Goal: Task Accomplishment & Management: Use online tool/utility

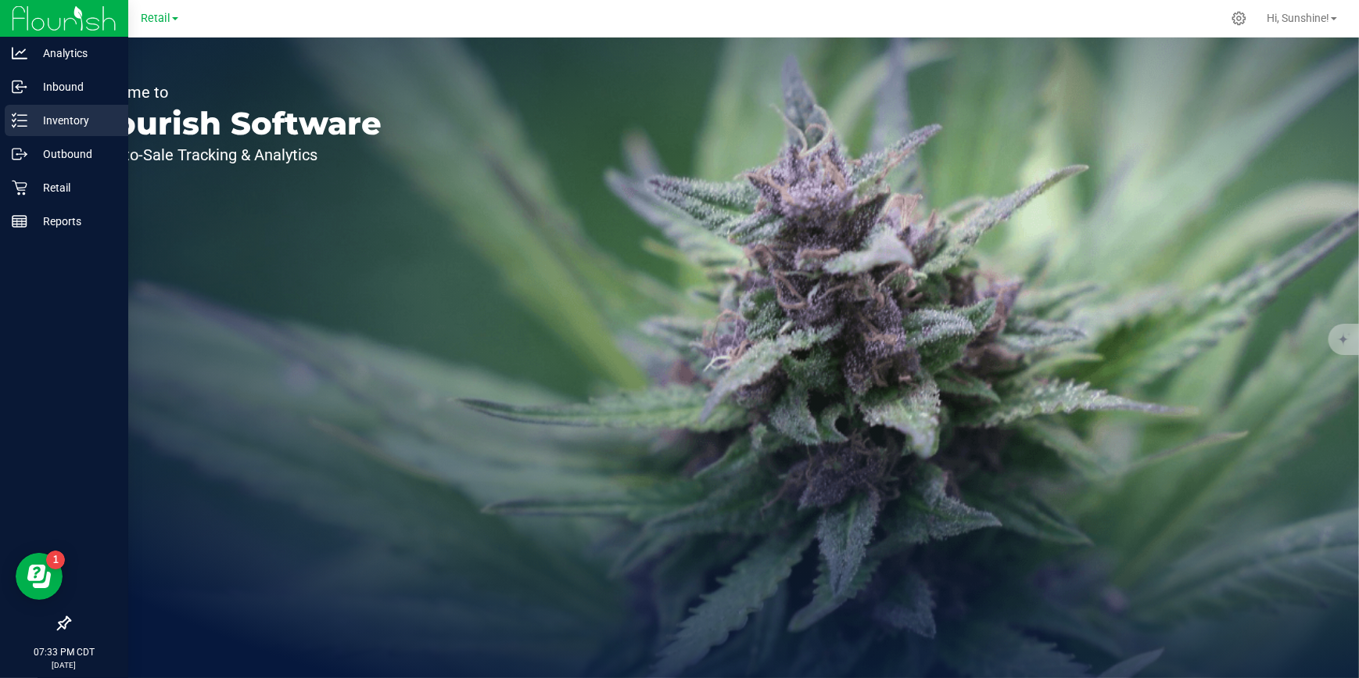
click at [27, 124] on p "Inventory" at bounding box center [74, 120] width 94 height 19
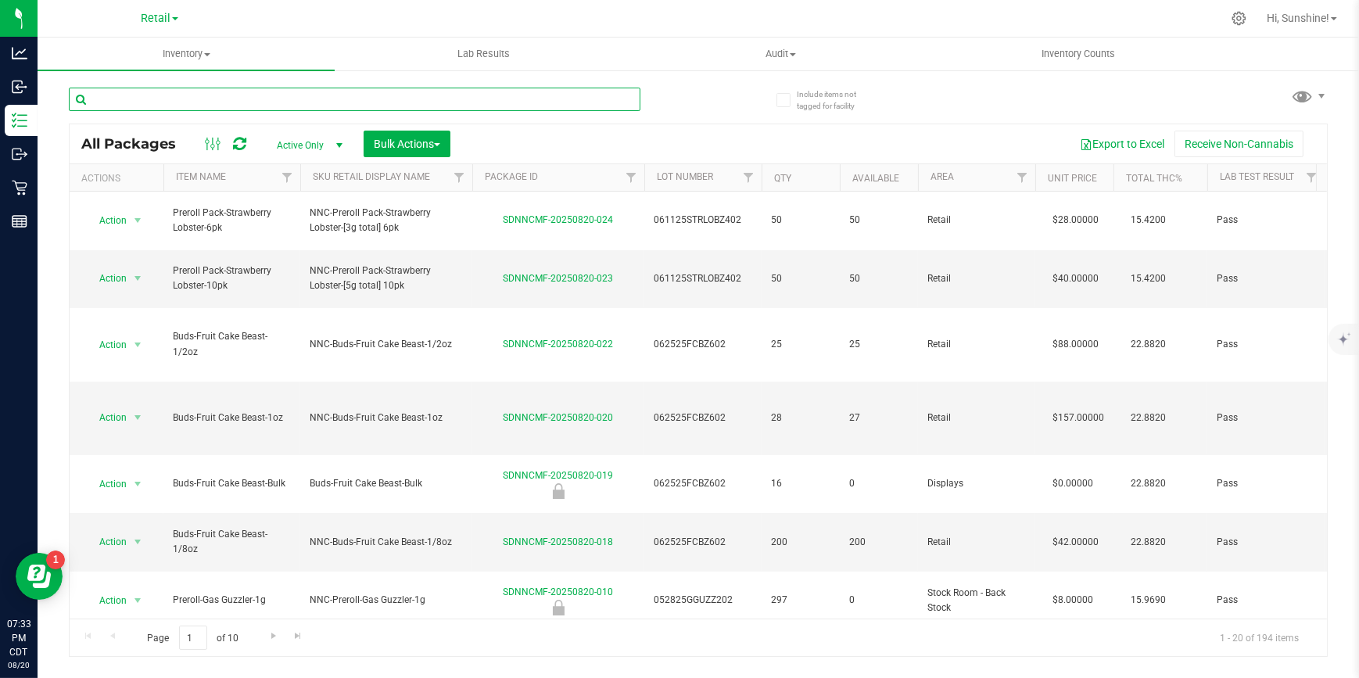
click at [203, 98] on input "text" at bounding box center [355, 99] width 572 height 23
type input "blueberry"
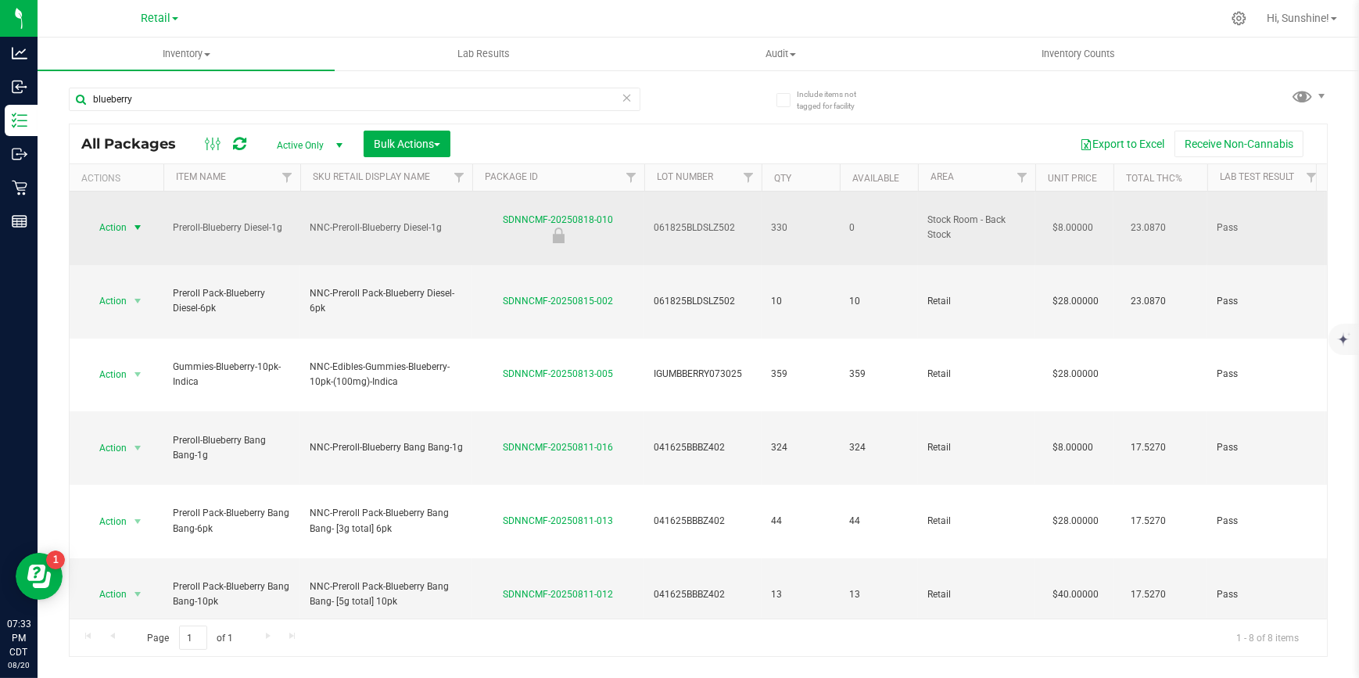
click at [116, 217] on span "Action" at bounding box center [106, 228] width 42 height 22
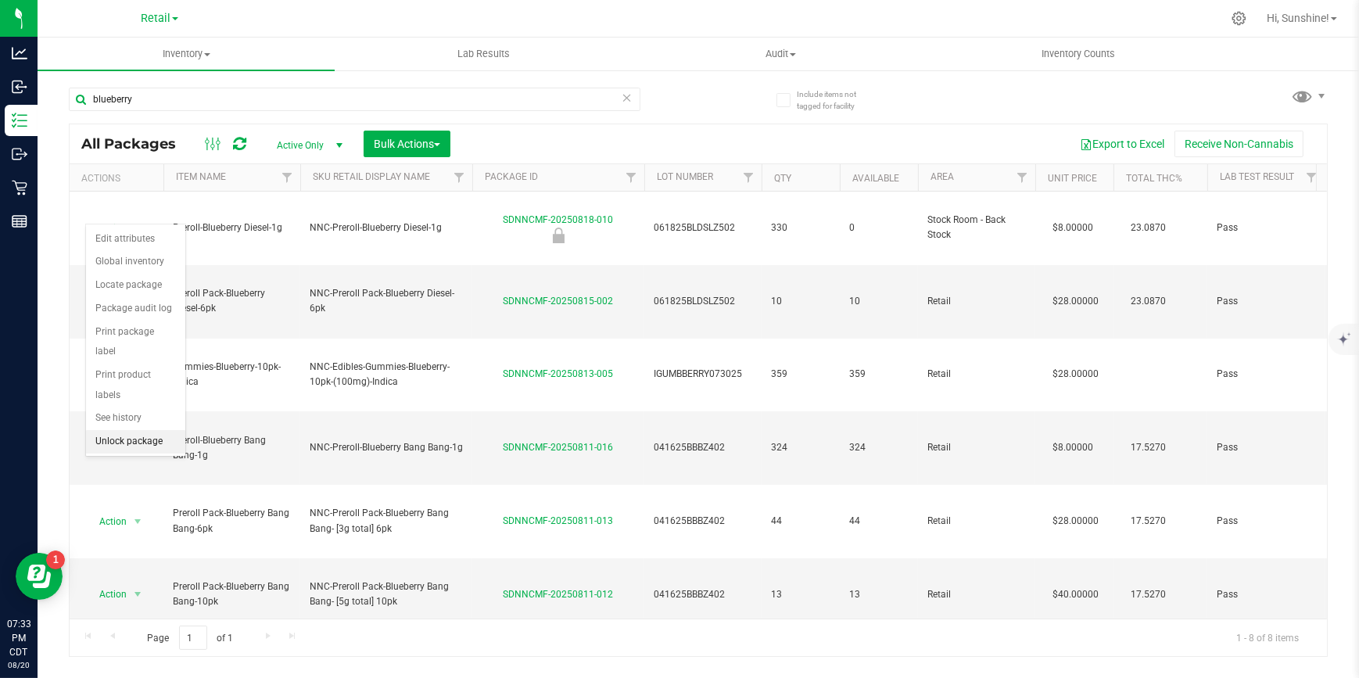
click at [133, 430] on li "Unlock package" at bounding box center [135, 441] width 99 height 23
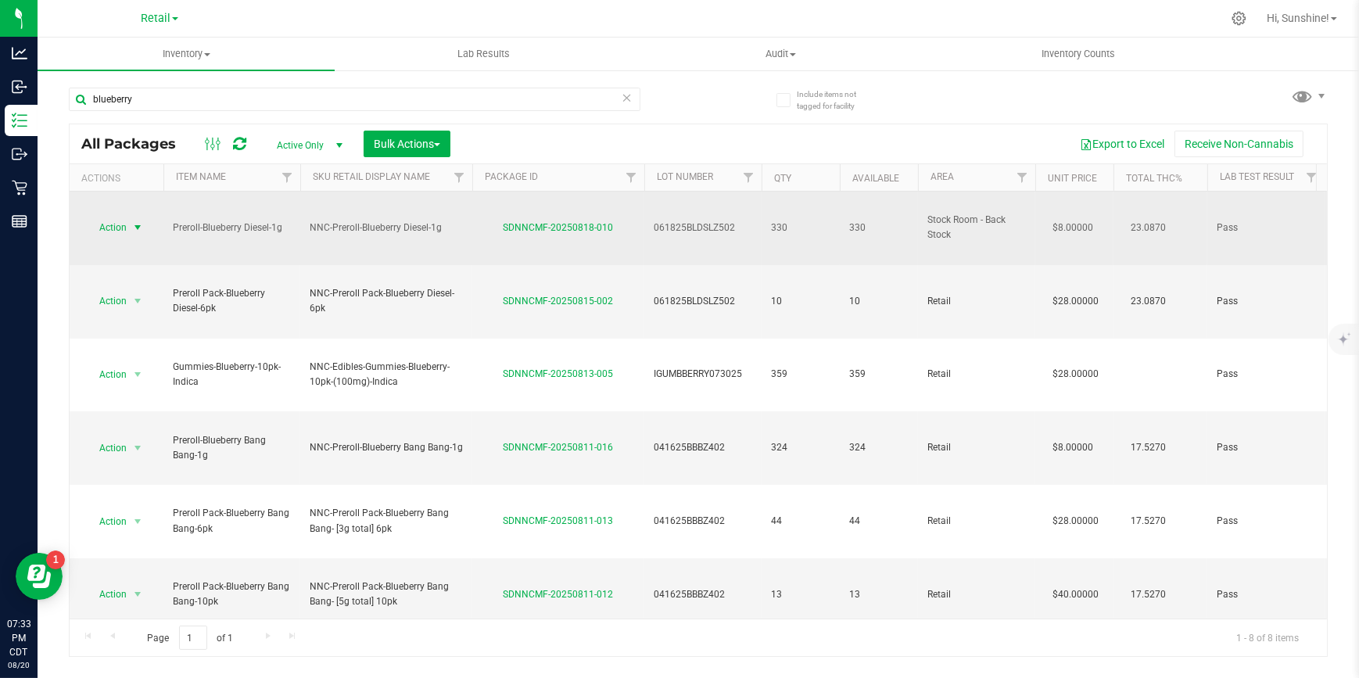
click at [120, 217] on span "Action" at bounding box center [106, 228] width 42 height 22
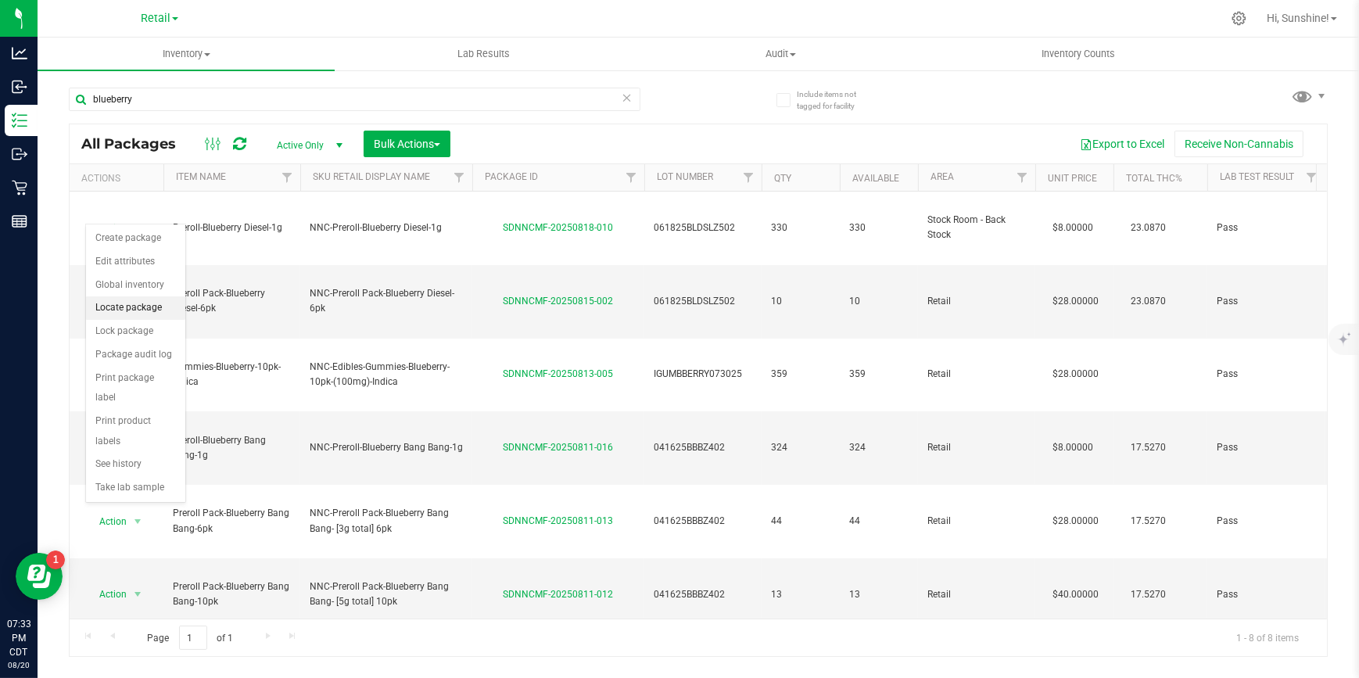
click at [125, 309] on li "Locate package" at bounding box center [135, 307] width 99 height 23
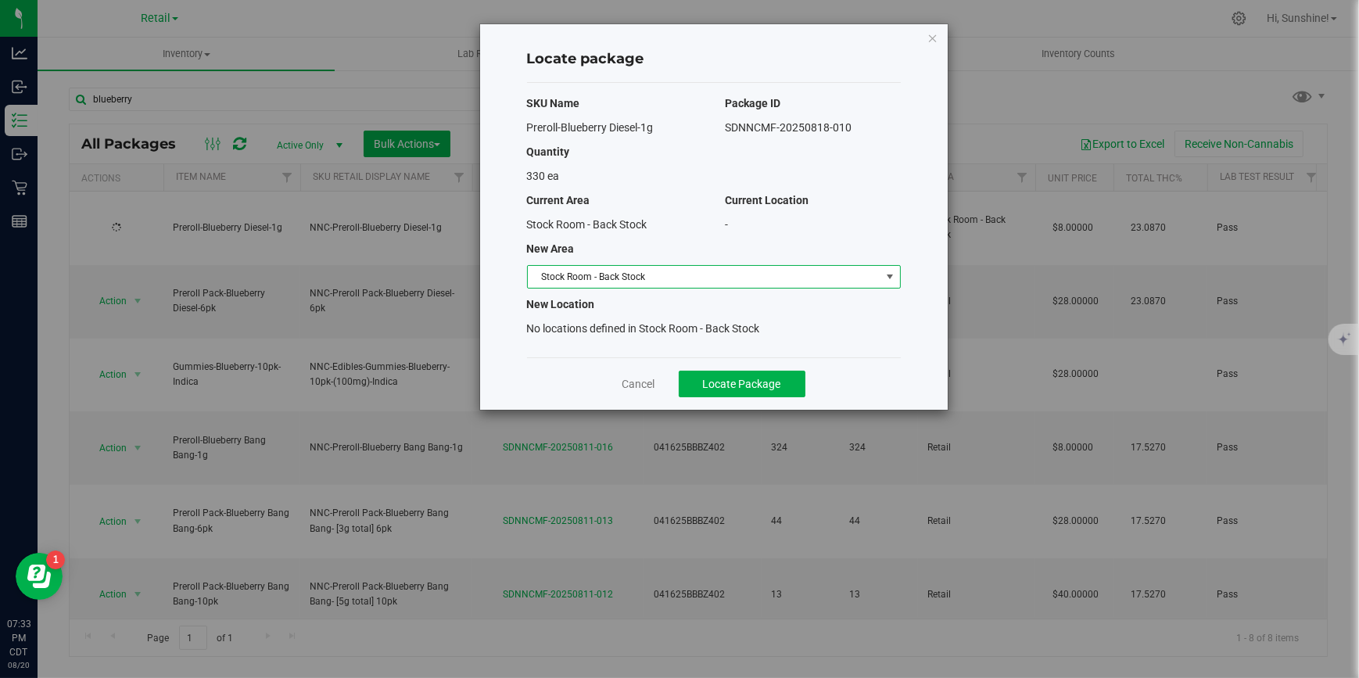
click at [722, 279] on span "Stock Room - Back Stock" at bounding box center [704, 277] width 353 height 22
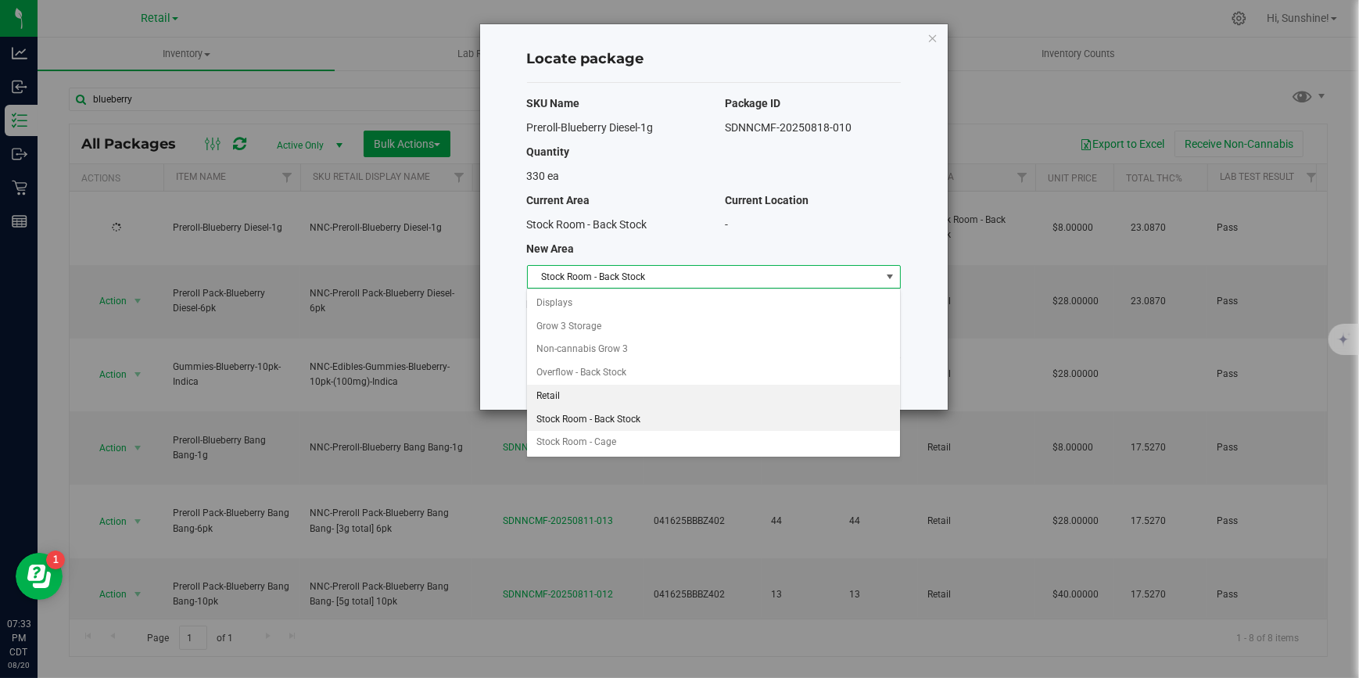
click at [650, 396] on li "Retail" at bounding box center [713, 396] width 372 height 23
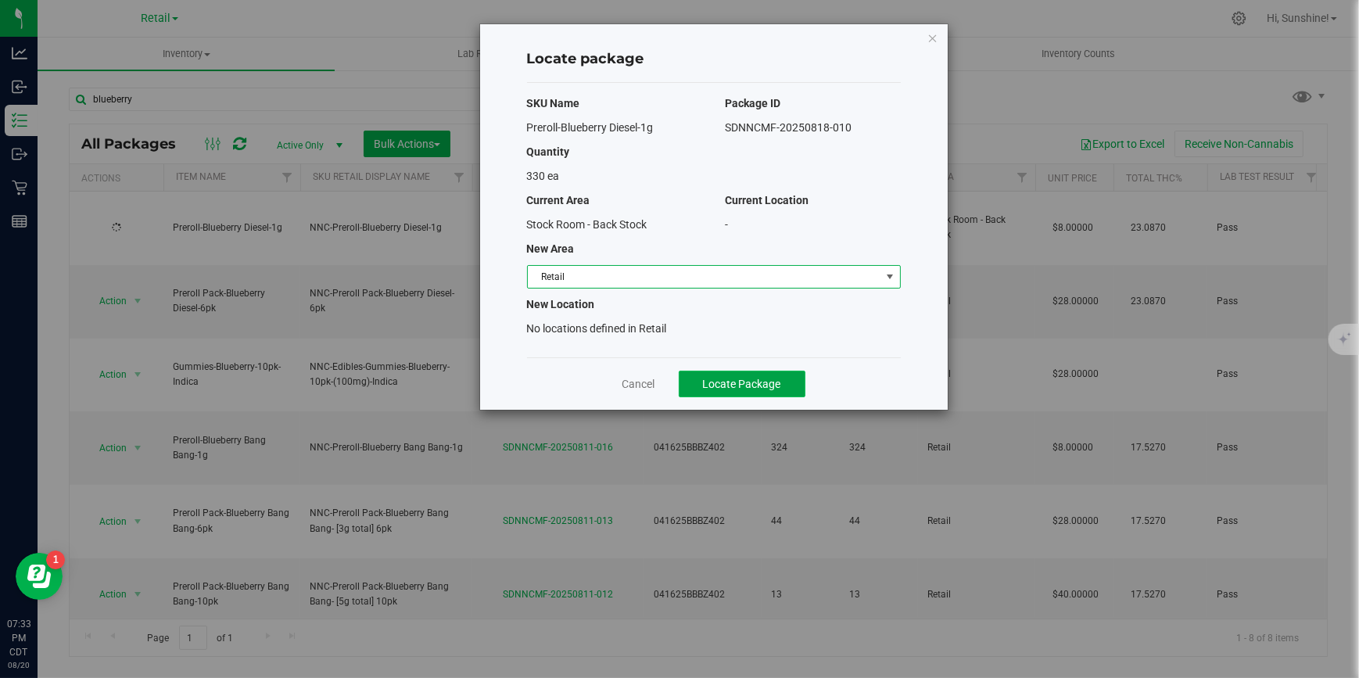
click at [710, 386] on span "Locate Package" at bounding box center [742, 384] width 78 height 13
